Goal: Navigation & Orientation: Go to known website

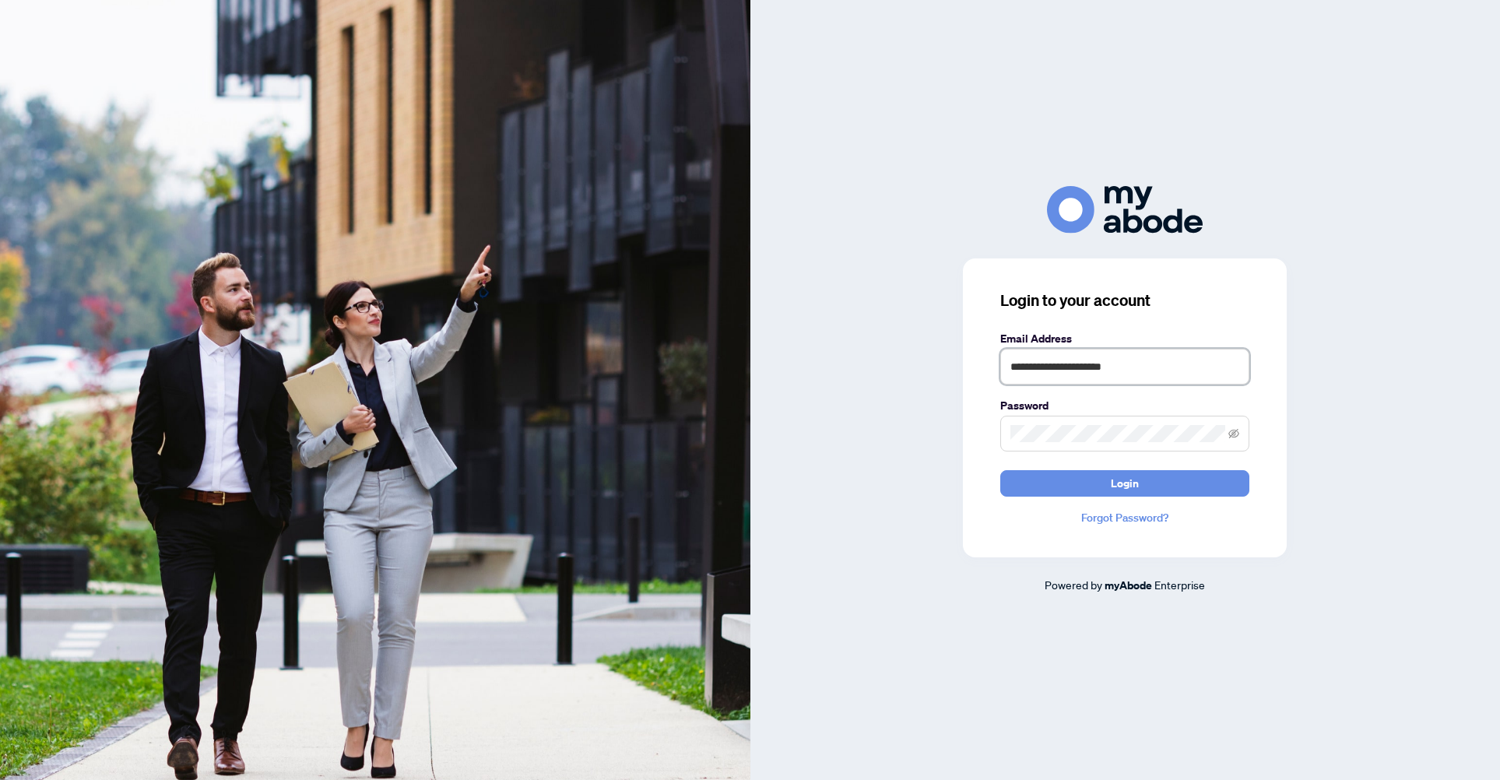
click at [1132, 363] on input "**********" at bounding box center [1124, 367] width 249 height 36
type input "**********"
click at [1132, 487] on span "Login" at bounding box center [1125, 483] width 28 height 25
